Goal: Navigation & Orientation: Find specific page/section

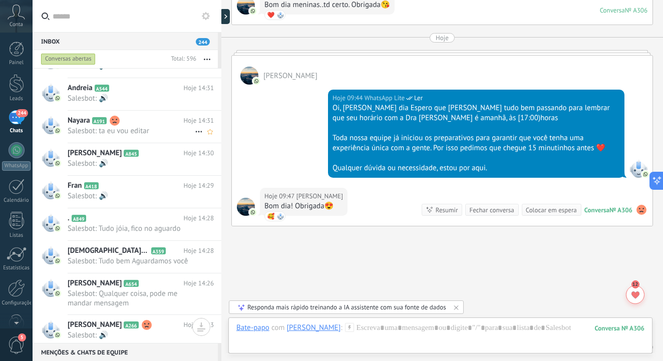
scroll to position [22, 0]
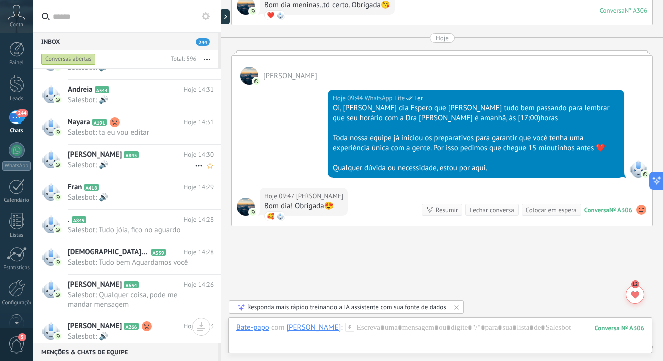
click at [141, 163] on span "Salesbot: 🔊" at bounding box center [131, 165] width 127 height 10
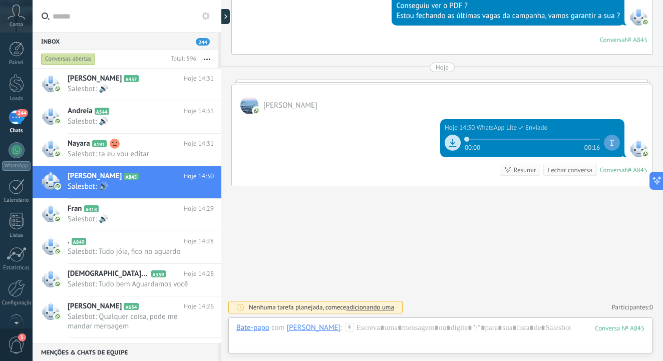
click at [18, 23] on span "Conta" at bounding box center [17, 25] width 14 height 7
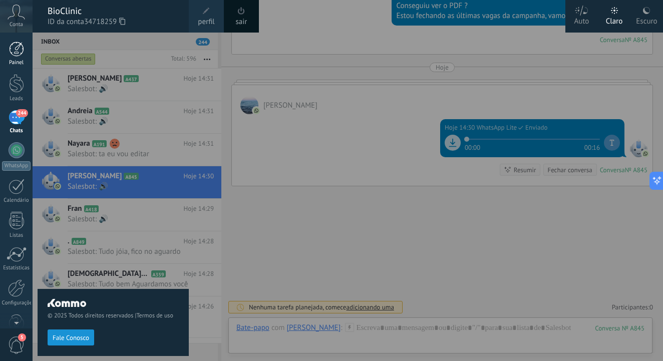
click at [19, 46] on div at bounding box center [16, 49] width 15 height 15
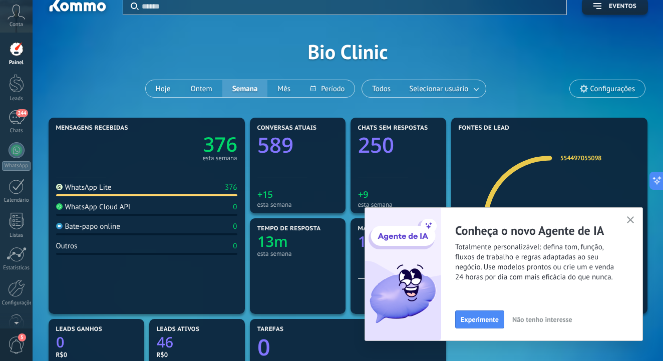
scroll to position [24, 0]
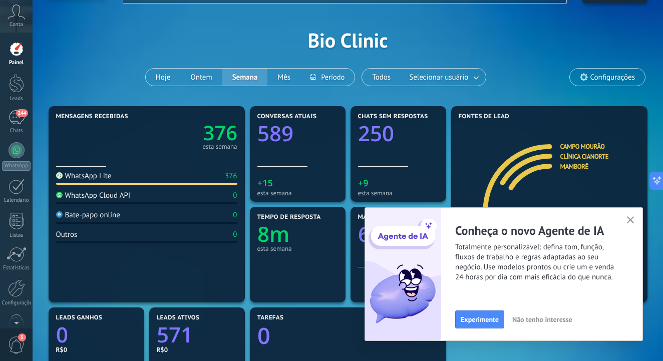
click at [631, 223] on icon "button" at bounding box center [631, 220] width 8 height 8
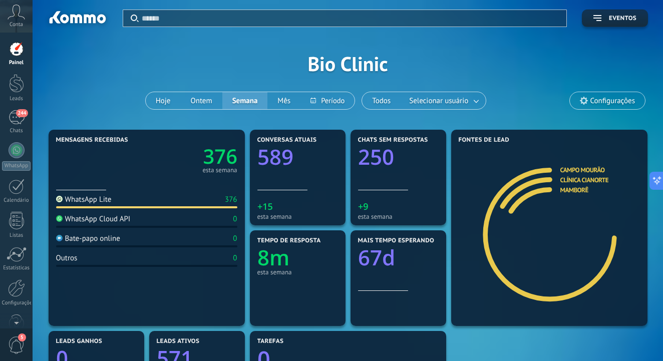
scroll to position [0, 0]
